Goal: Transaction & Acquisition: Purchase product/service

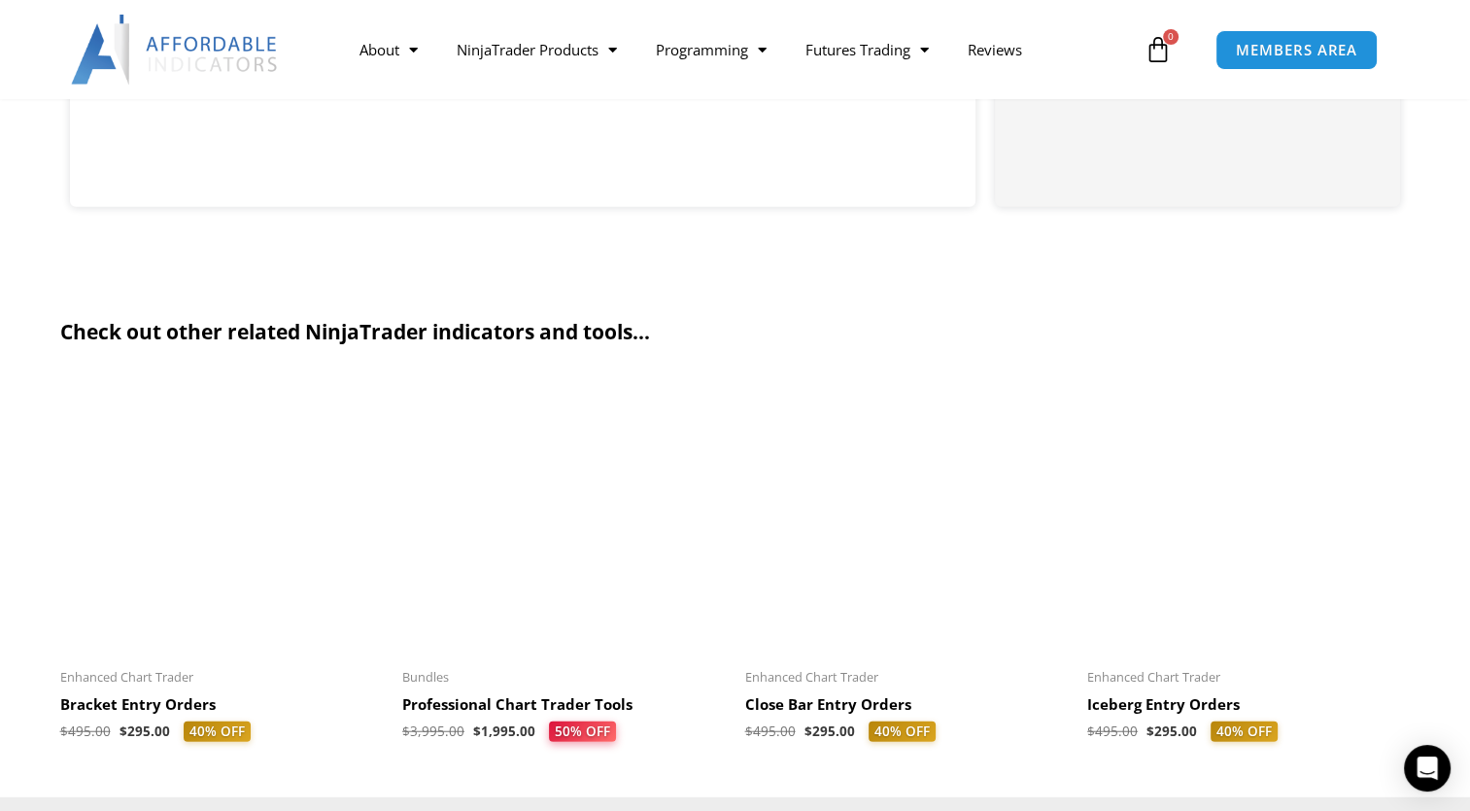
scroll to position [4859, 0]
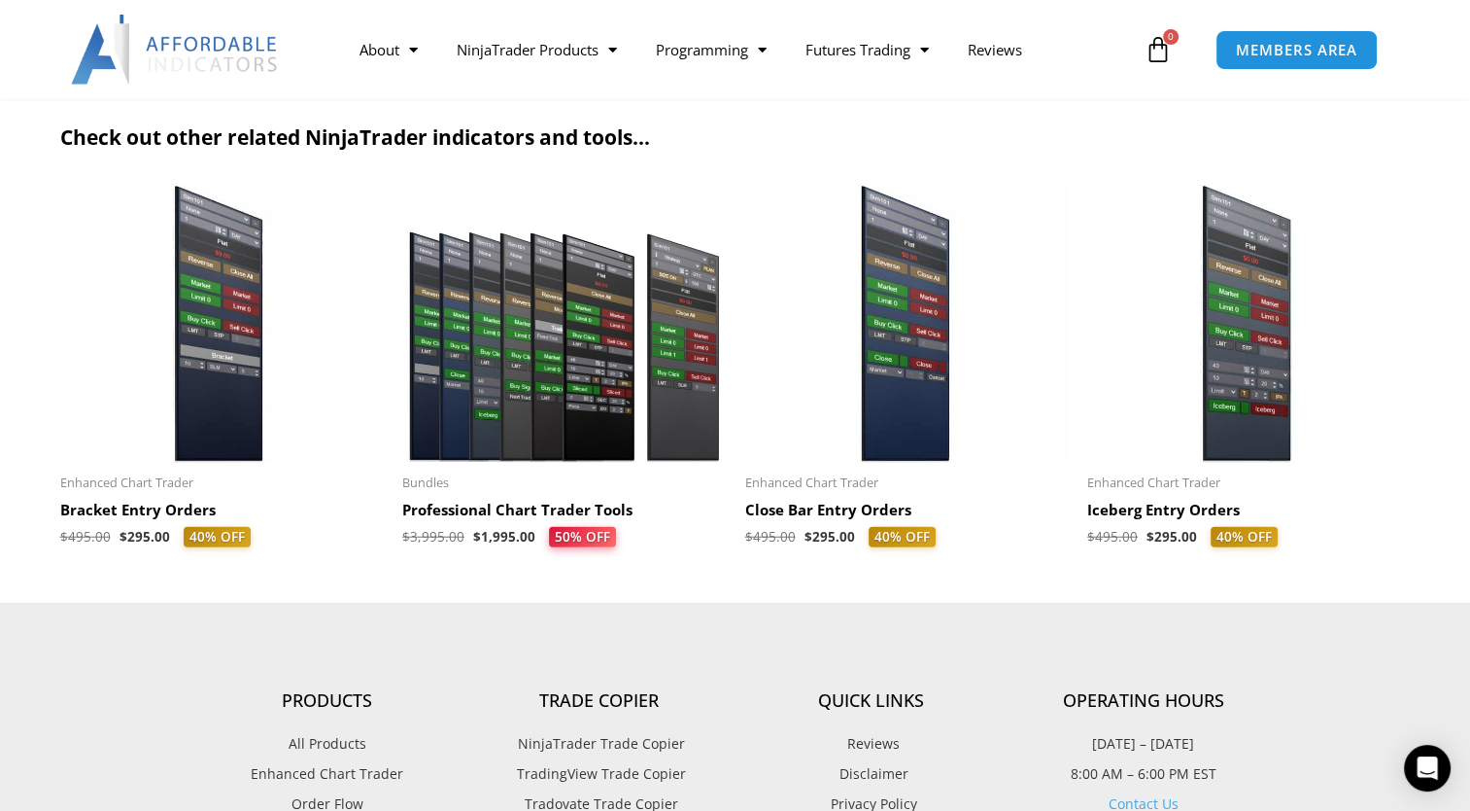
click at [905, 455] on img at bounding box center [907, 324] width 324 height 278
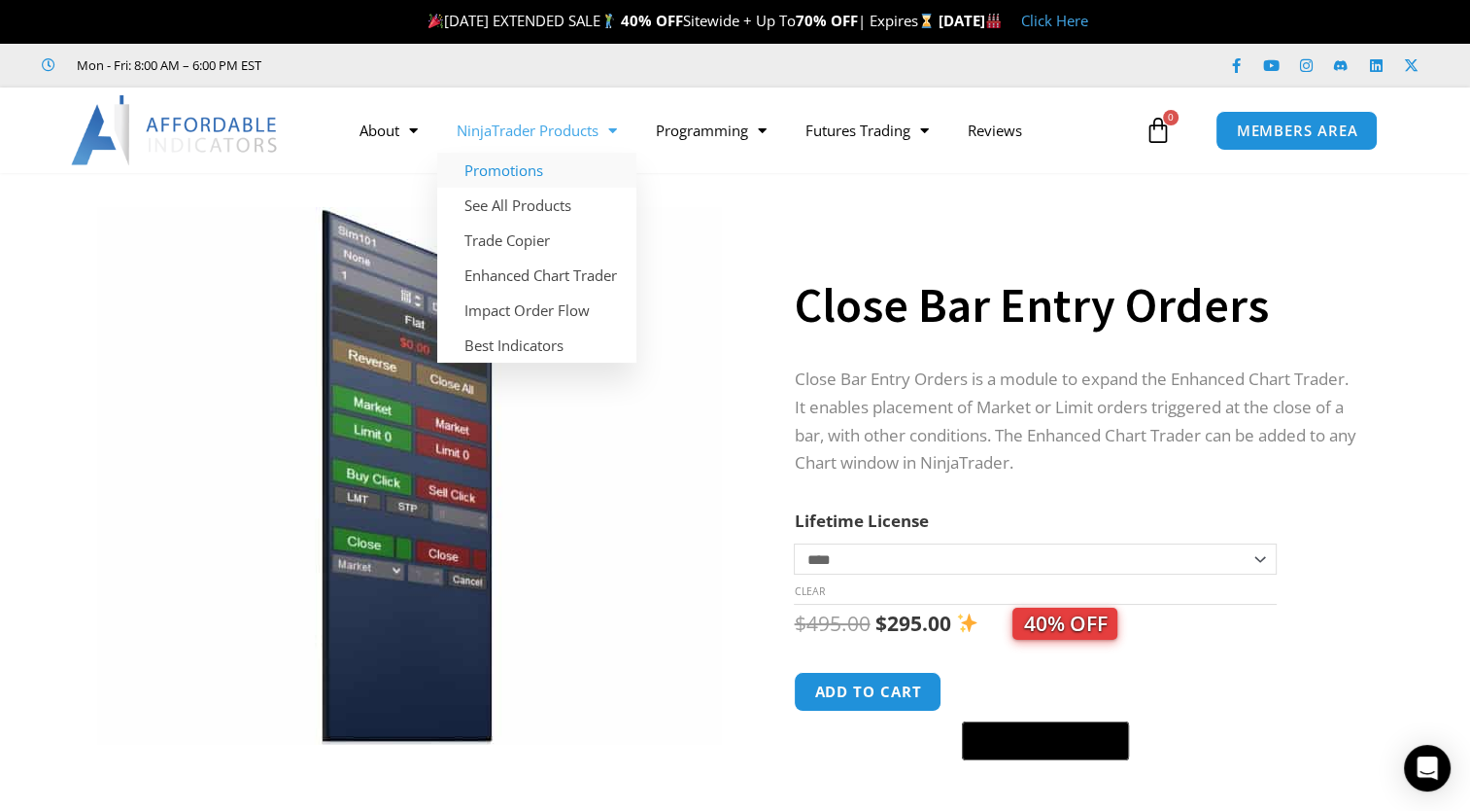
click at [529, 169] on link "Promotions" at bounding box center [536, 170] width 199 height 35
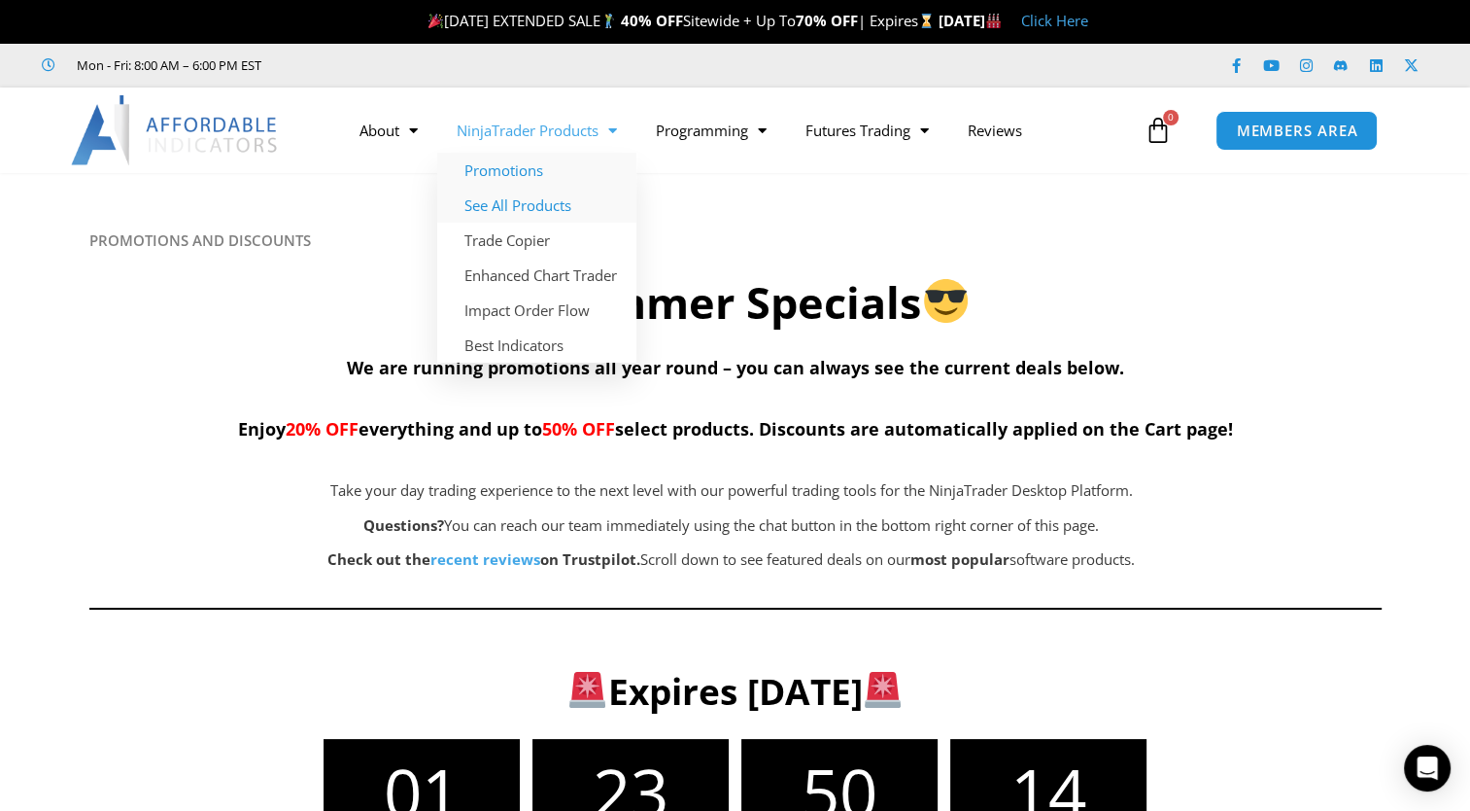
click at [587, 200] on link "See All Products" at bounding box center [536, 205] width 199 height 35
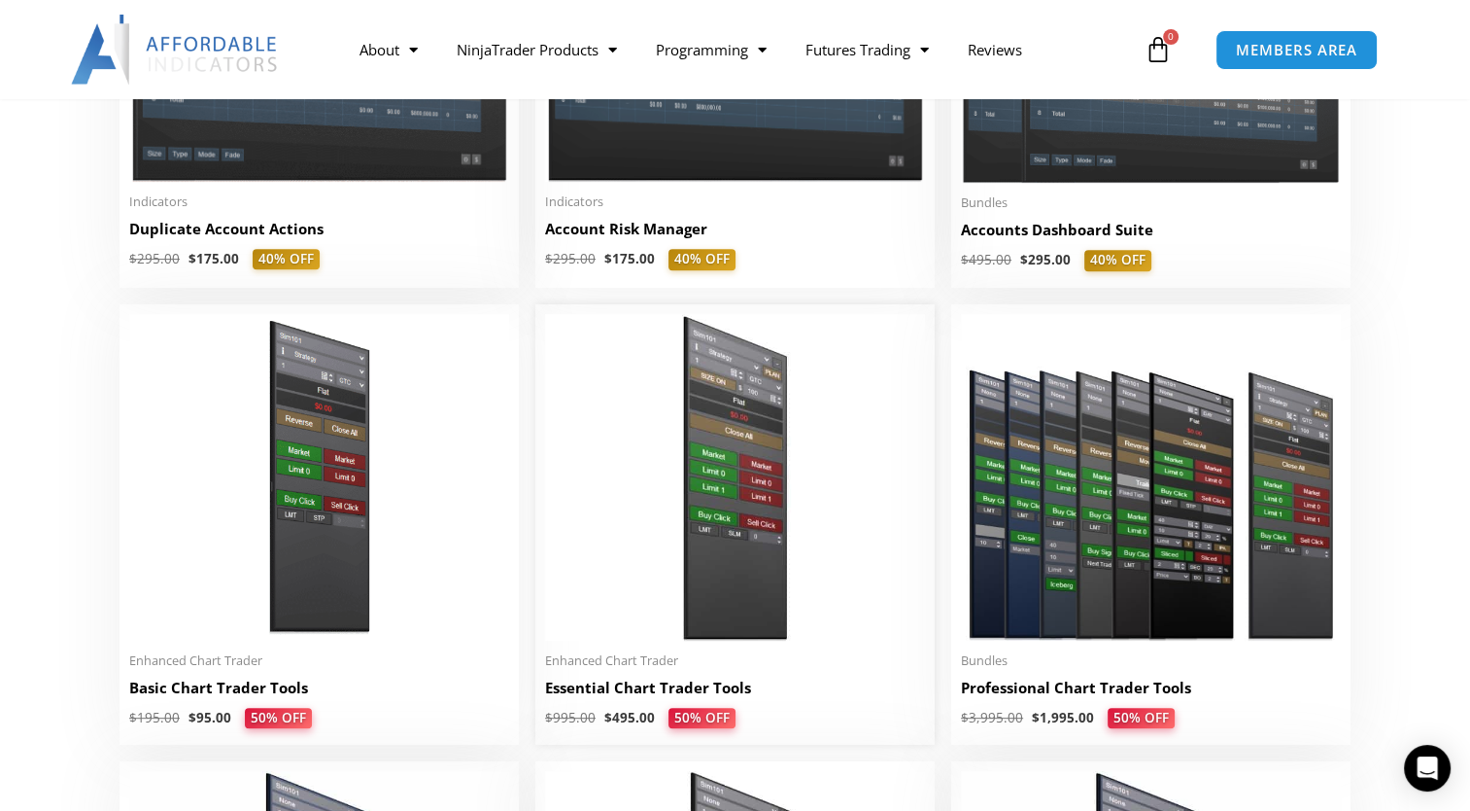
scroll to position [777, 0]
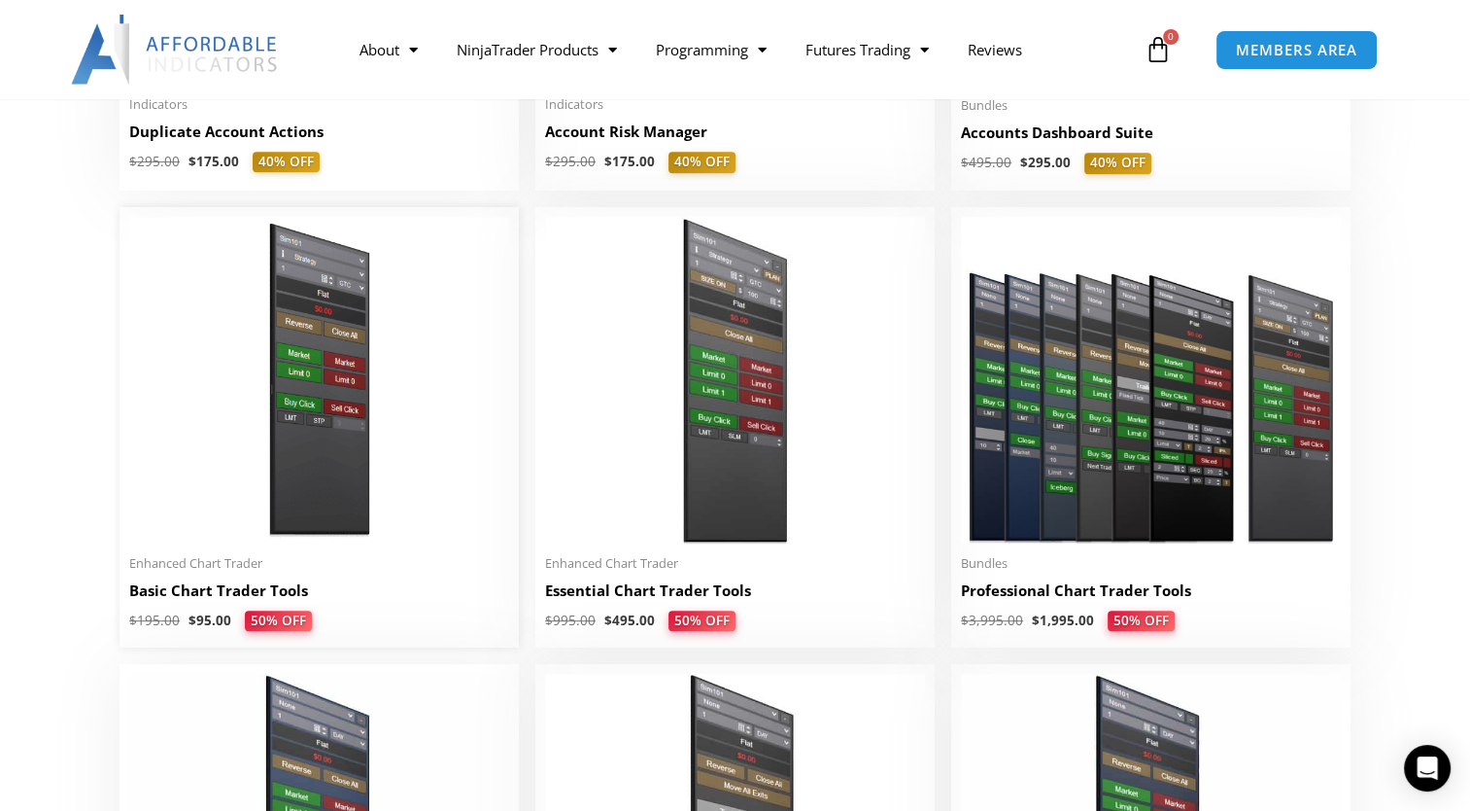
click at [299, 478] on img at bounding box center [319, 380] width 380 height 327
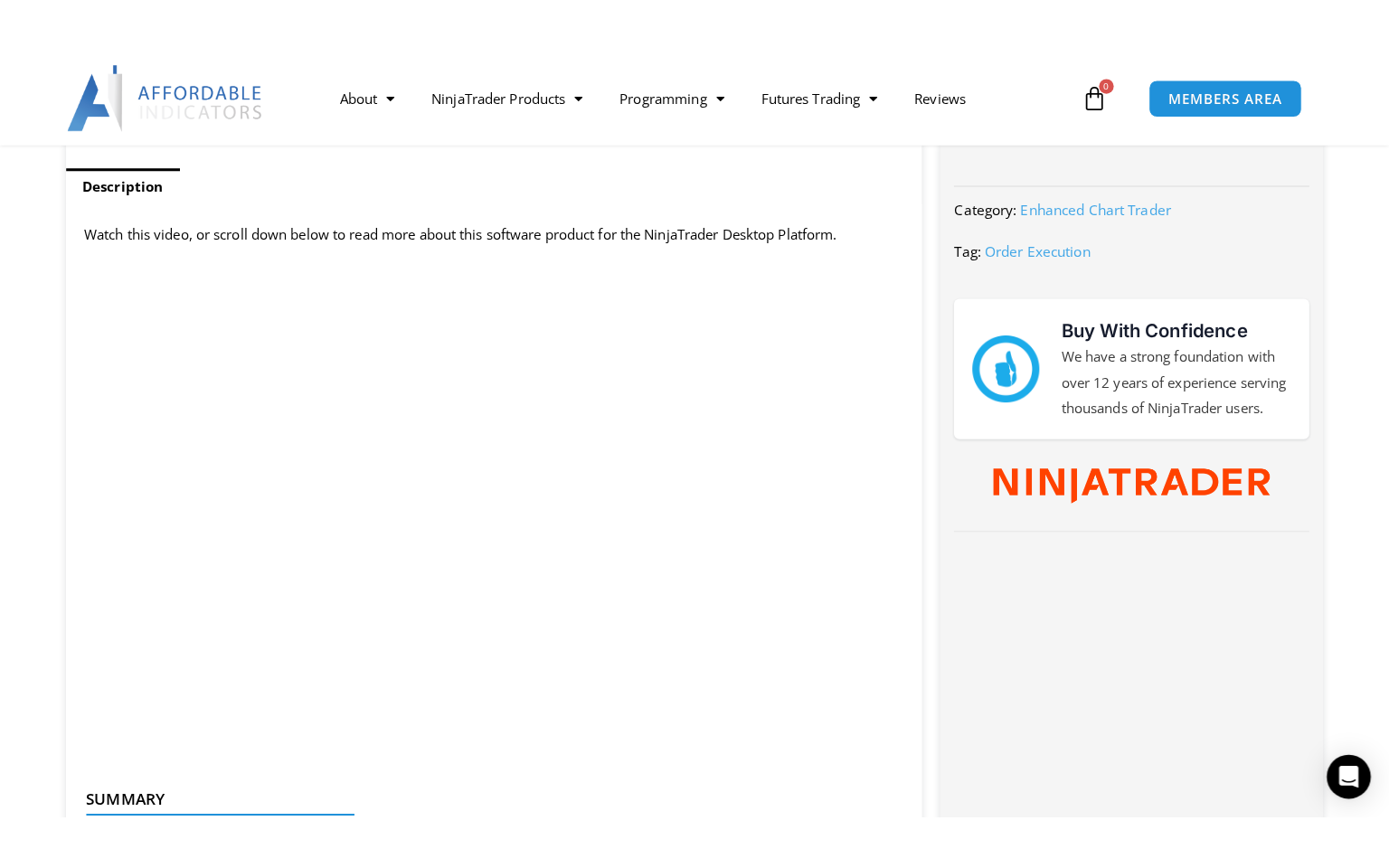
scroll to position [814, 0]
